Goal: Information Seeking & Learning: Learn about a topic

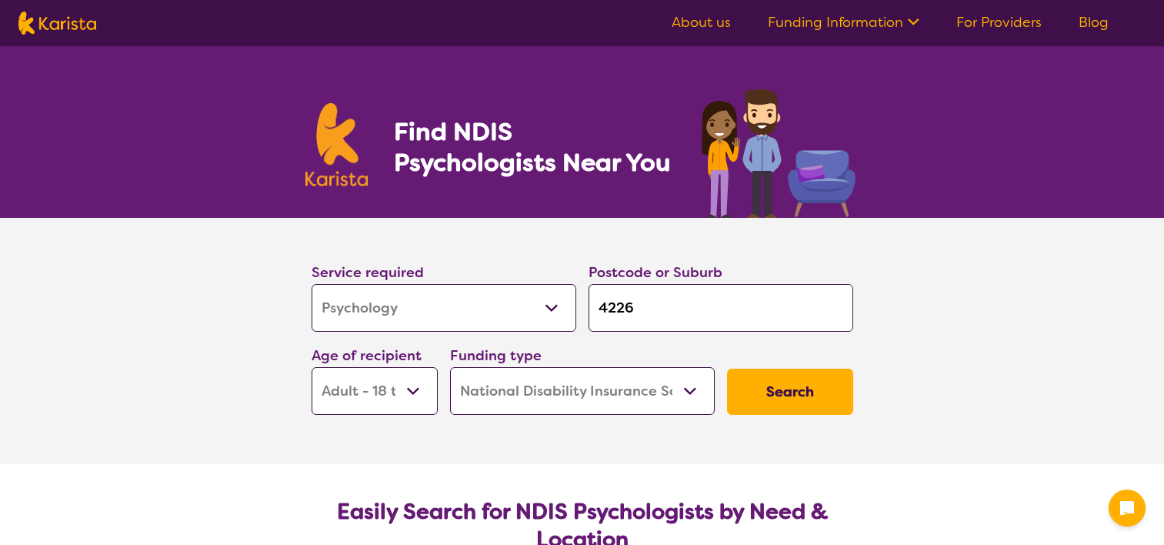
select select "Psychology"
select select "AD"
select select "NDIS"
select select "Psychology"
select select "AD"
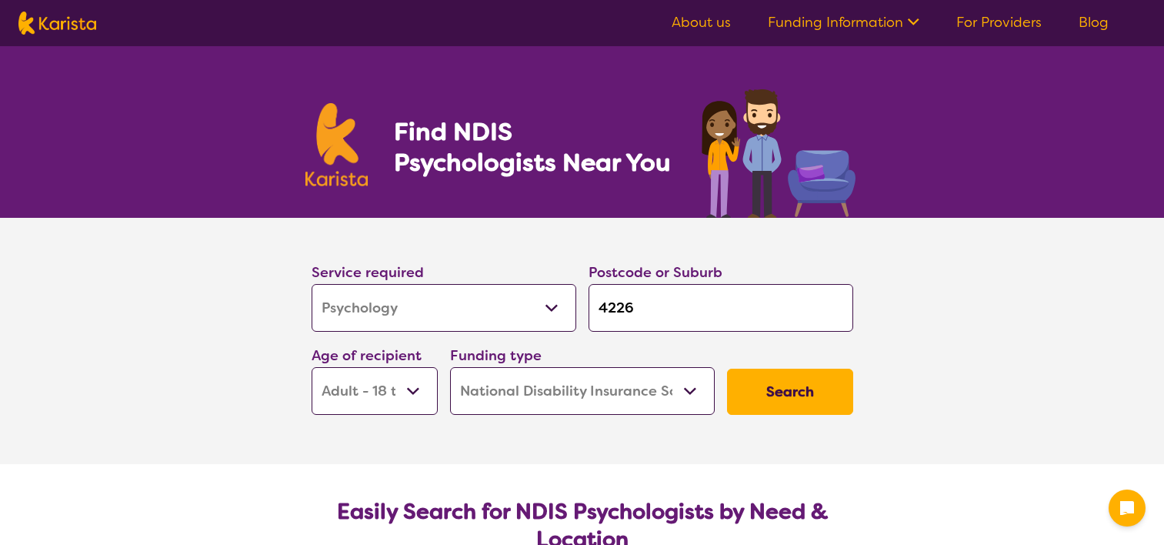
select select "NDIS"
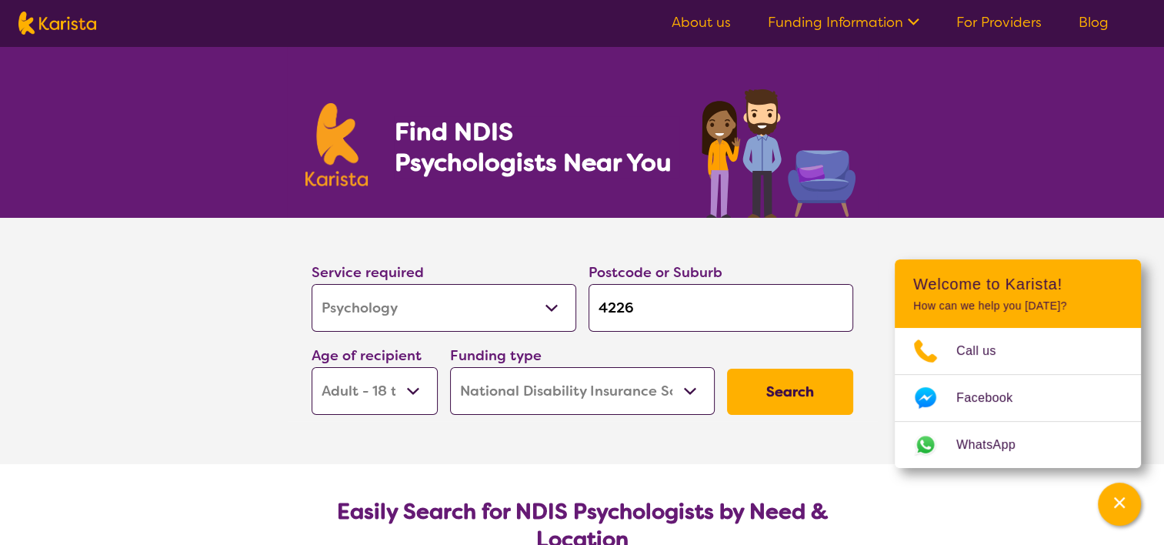
click at [622, 289] on input "4226" at bounding box center [721, 308] width 265 height 48
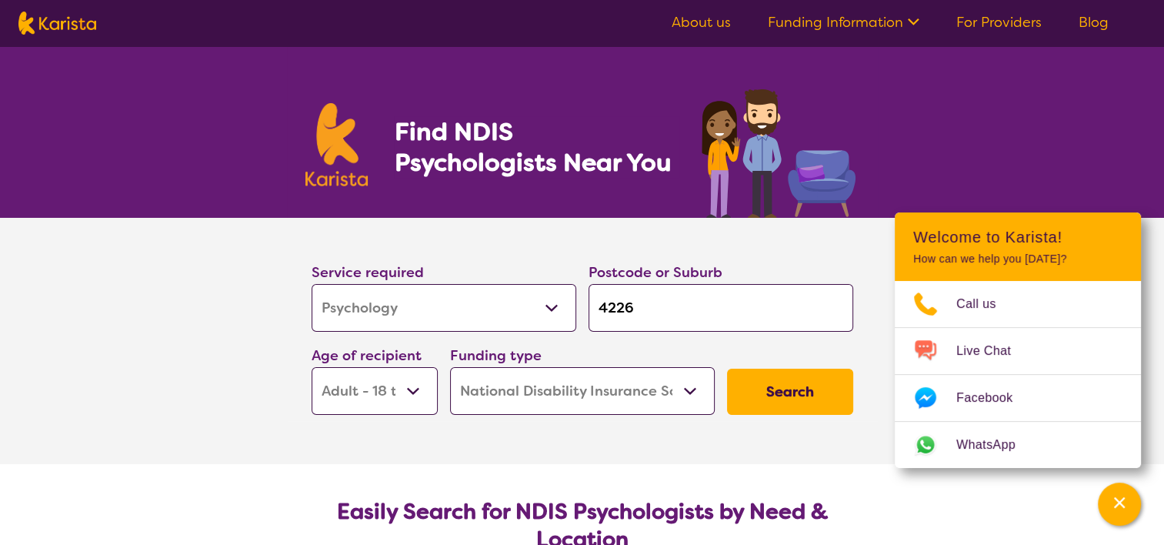
click at [659, 305] on input "4226" at bounding box center [721, 308] width 265 height 48
type input "422"
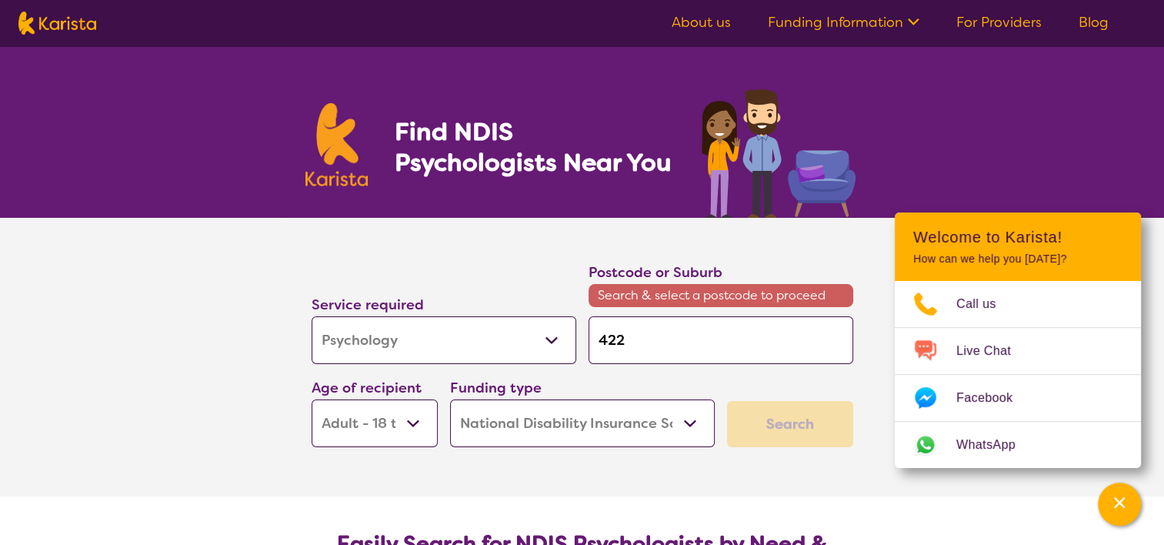
type input "42"
type input "4"
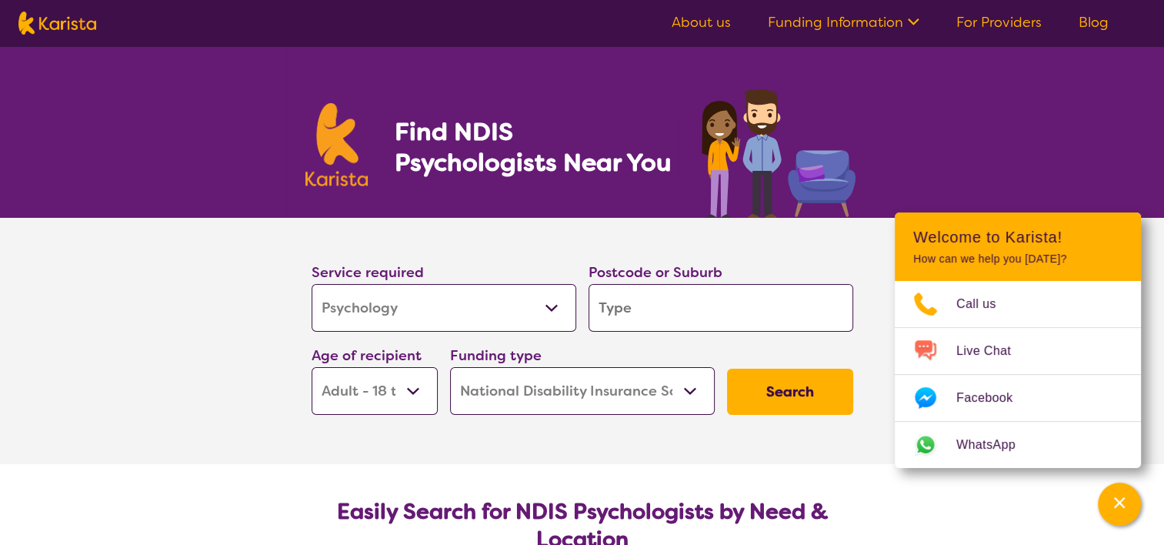
type input "i"
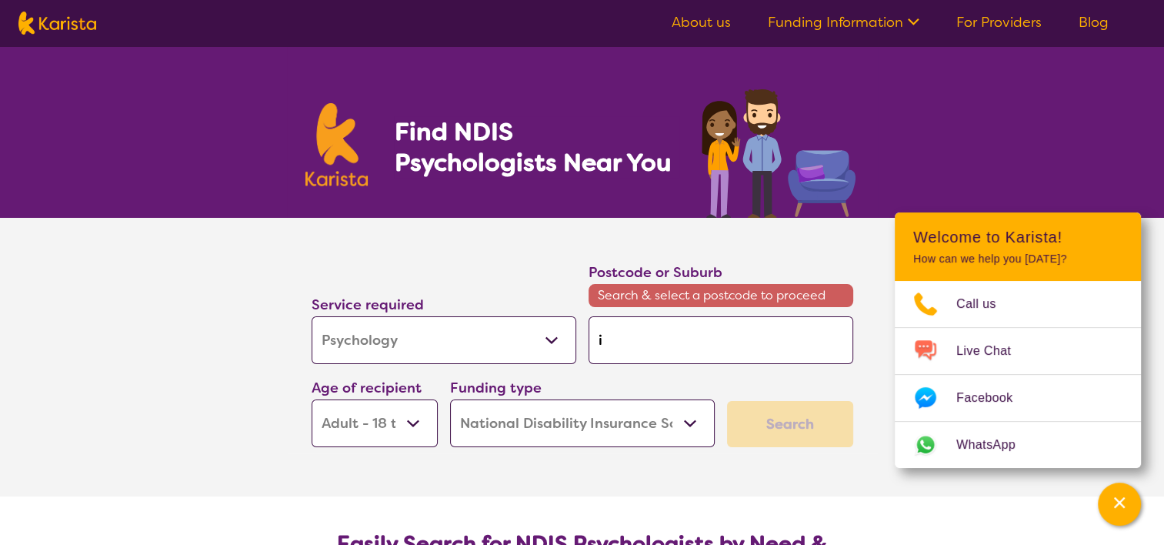
type input "ip"
type input "ips"
type input "ipsw"
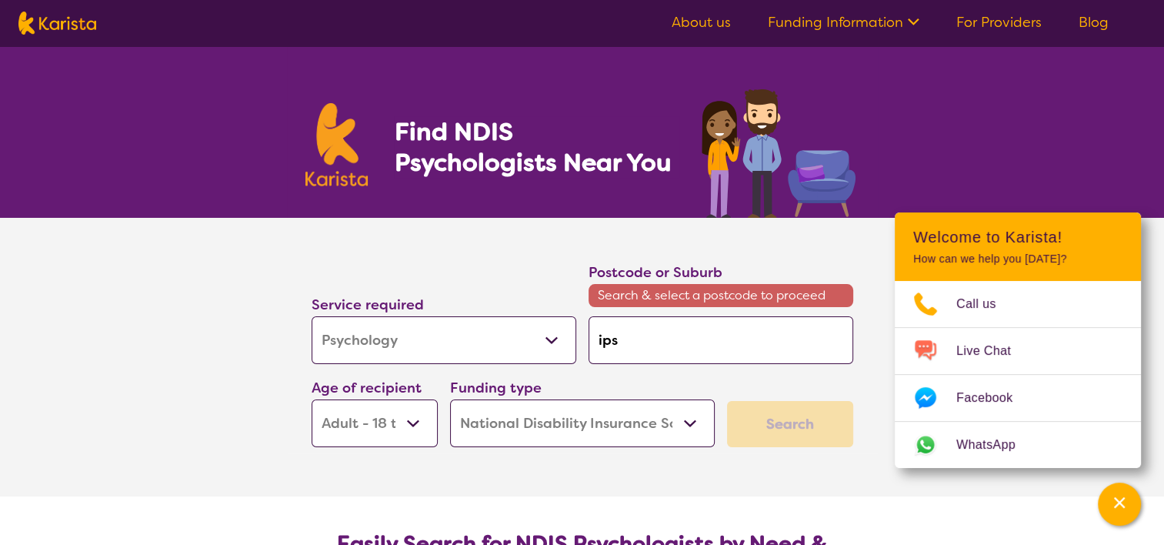
type input "ipsw"
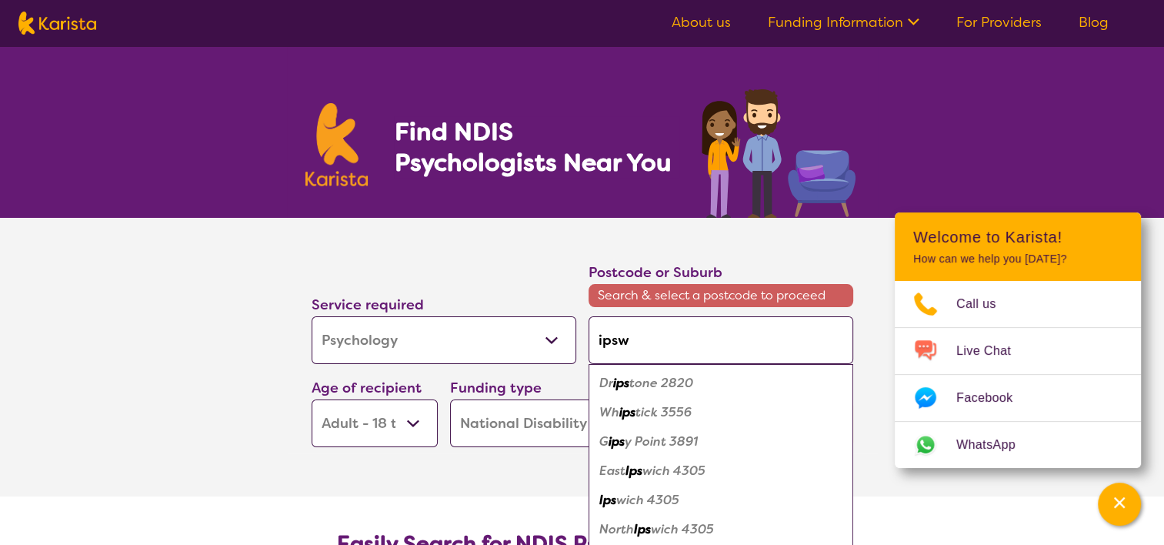
type input "ipswi"
type input "ipswic"
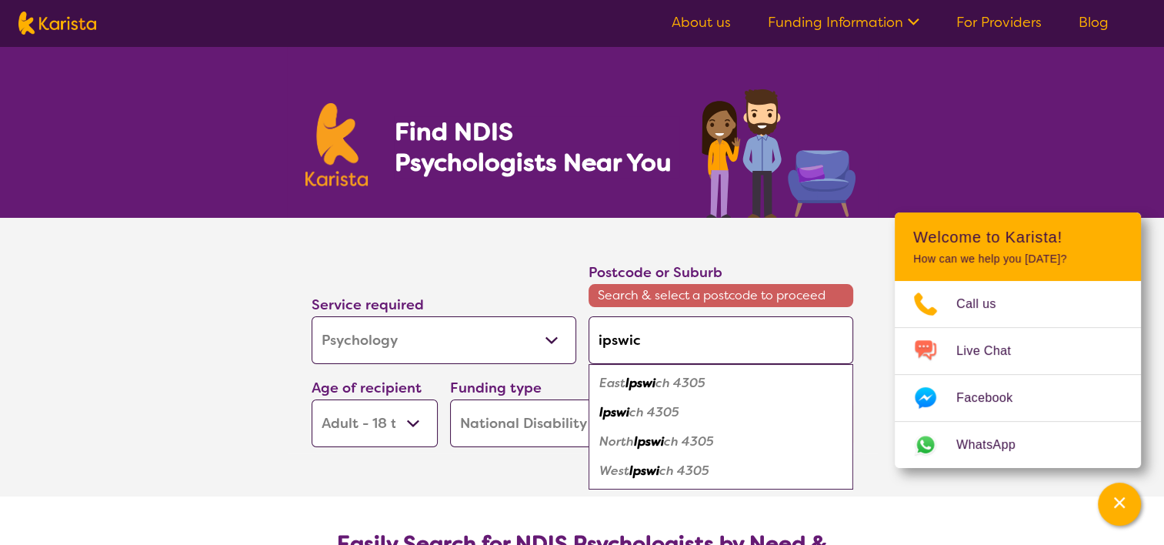
type input "[GEOGRAPHIC_DATA]"
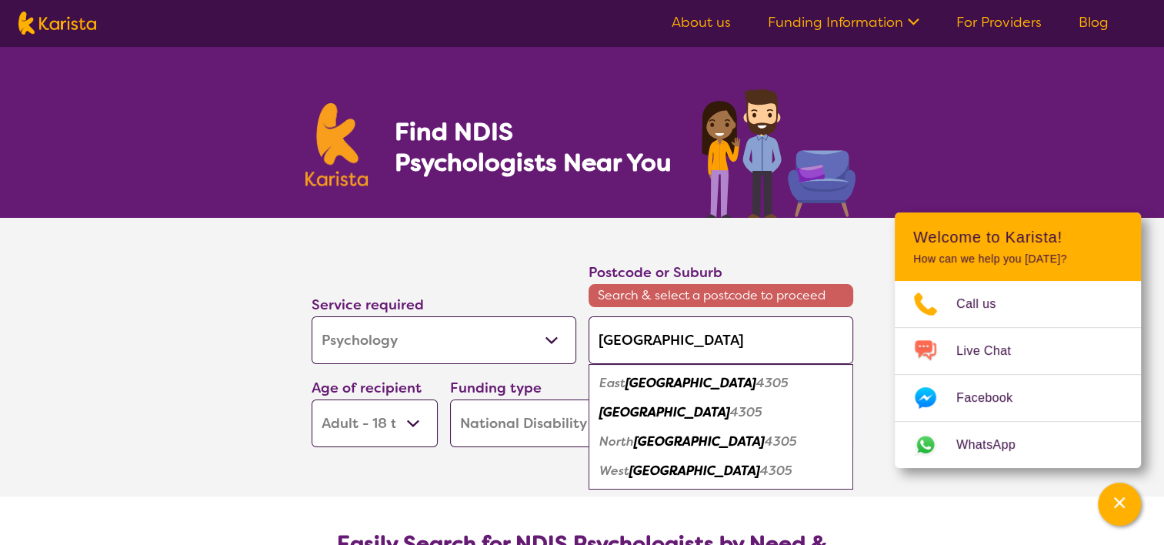
click at [623, 414] on em "[GEOGRAPHIC_DATA]" at bounding box center [665, 412] width 131 height 16
type input "4305"
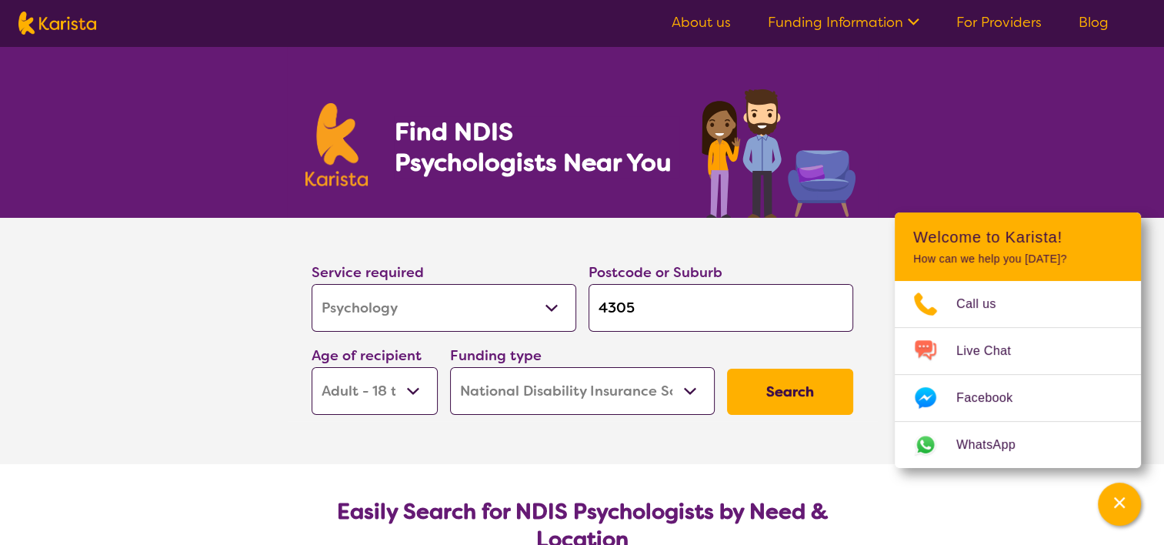
click at [790, 400] on button "Search" at bounding box center [790, 392] width 126 height 46
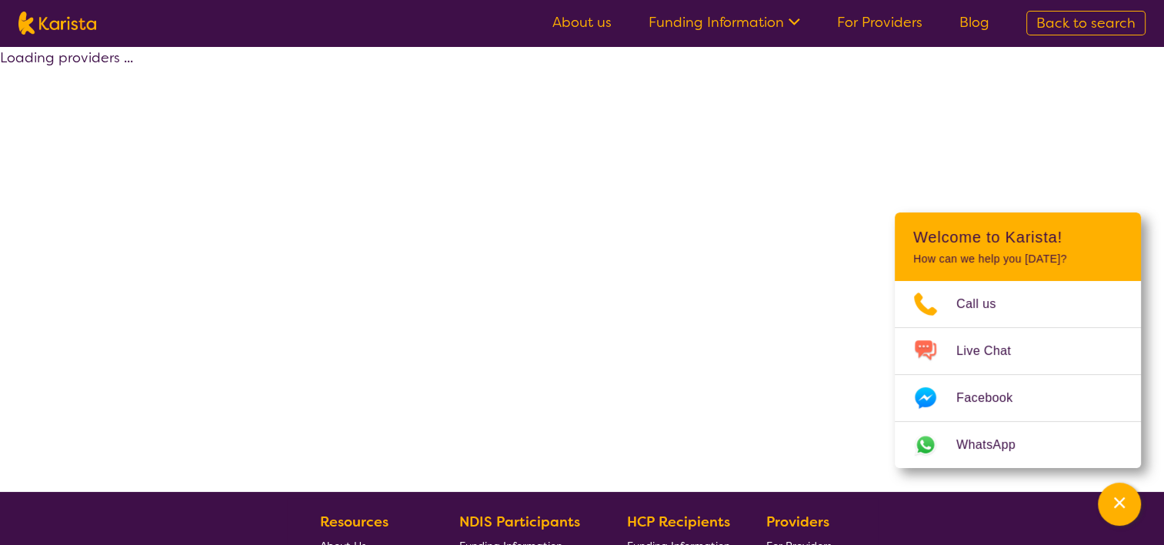
select select "by_score"
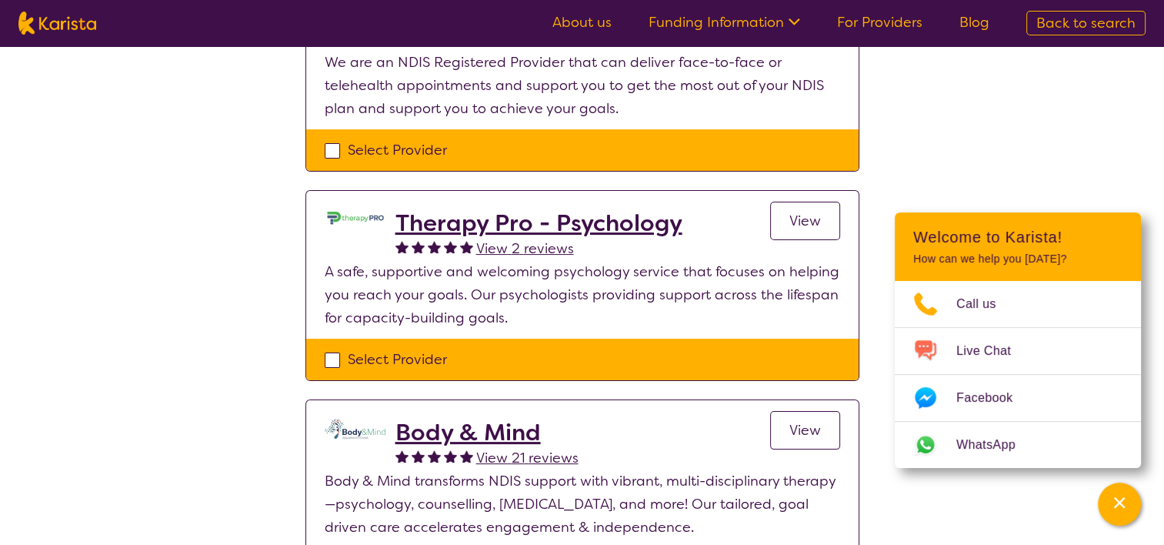
scroll to position [262, 0]
click at [790, 225] on span "View" at bounding box center [806, 221] width 32 height 18
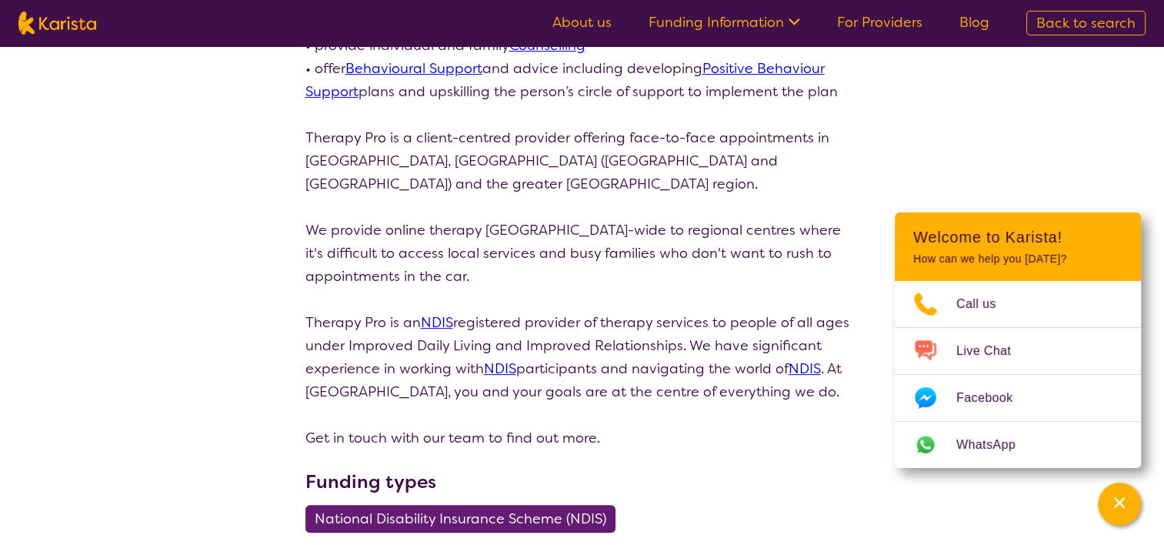
scroll to position [513, 0]
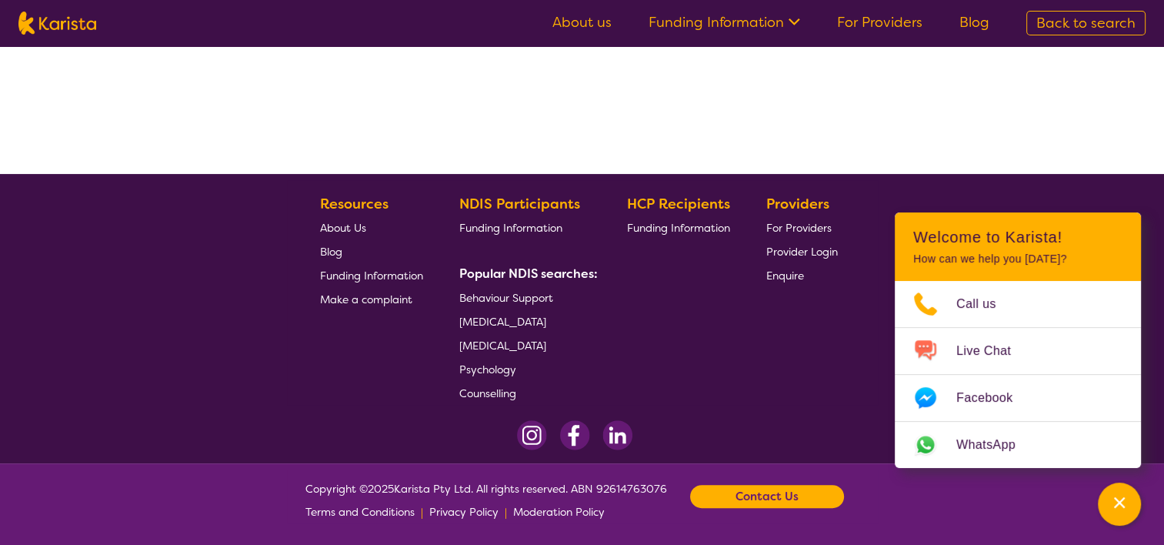
scroll to position [262, 0]
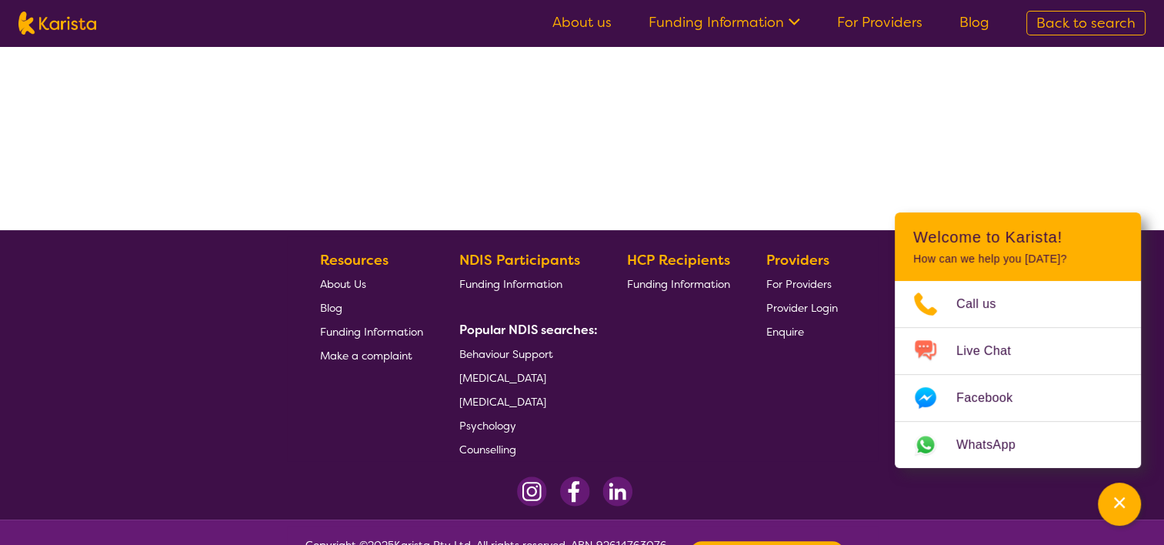
select select "by_score"
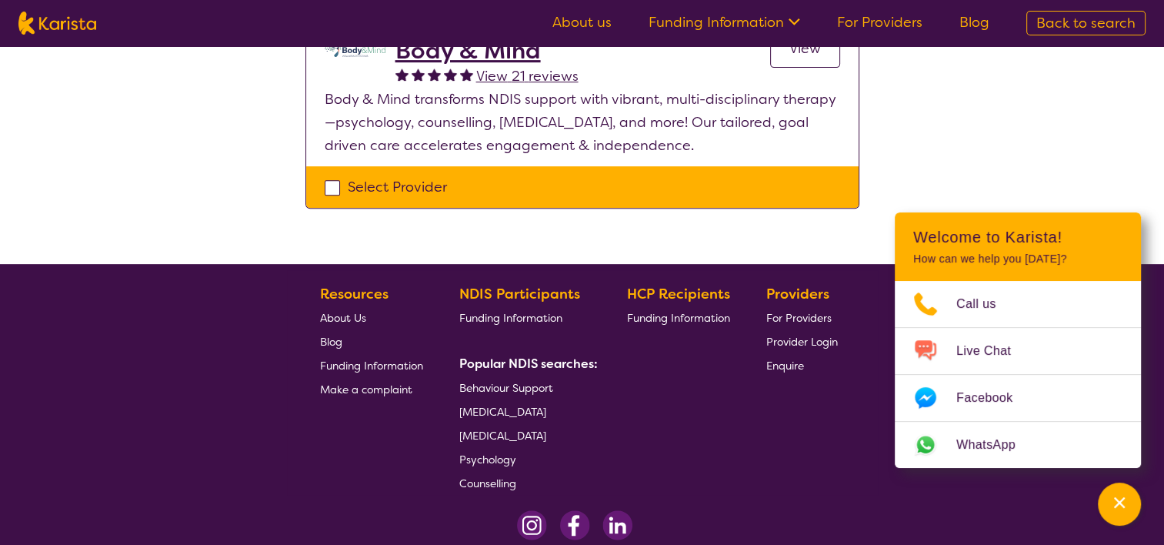
scroll to position [643, 0]
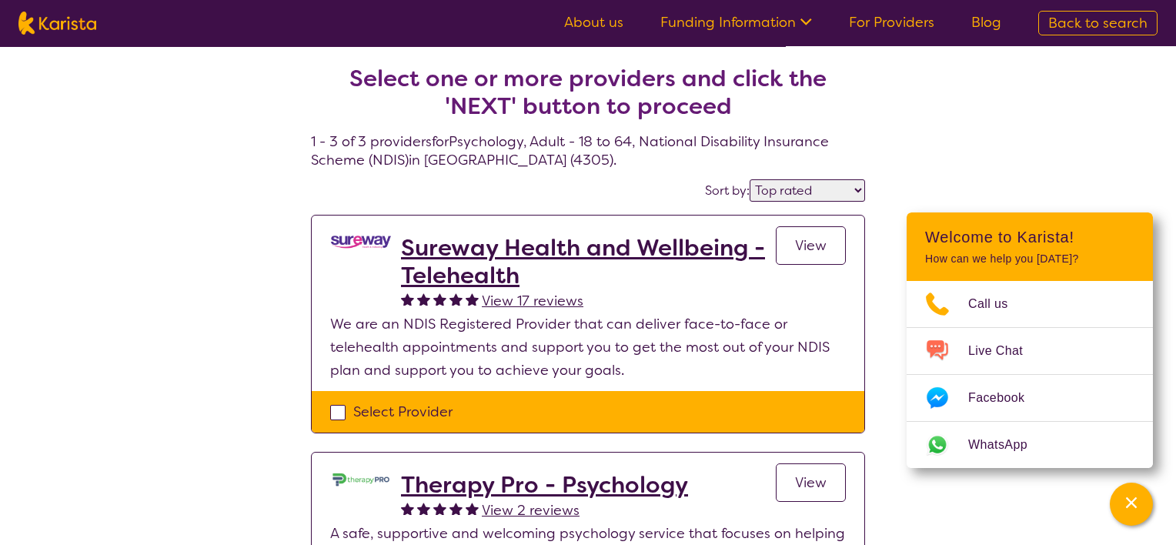
select select "Psychology"
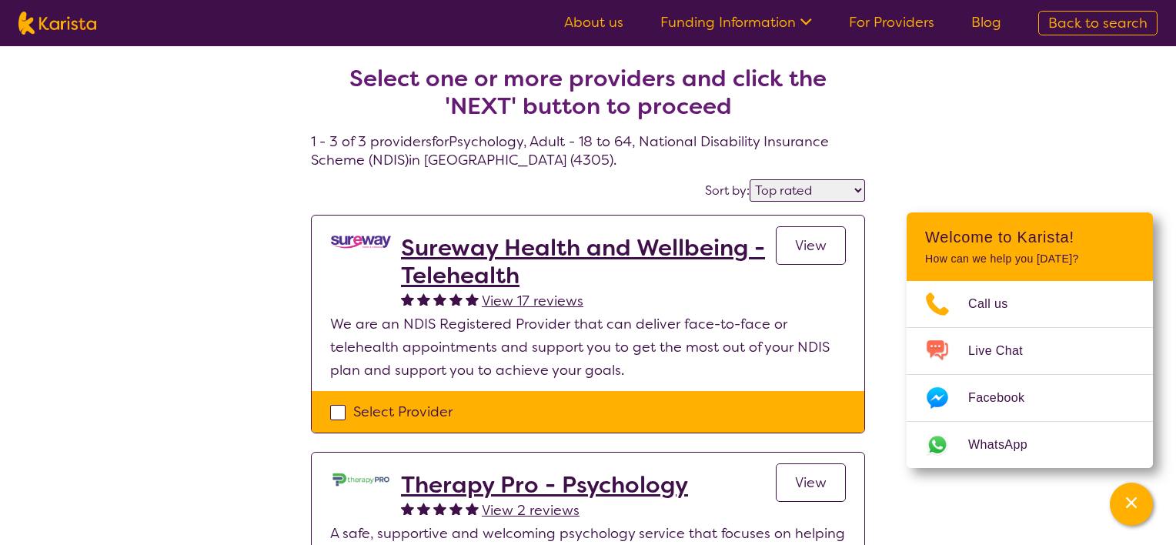
select select "AD"
select select "NDIS"
select select "Psychology"
select select "AD"
select select "NDIS"
